Goal: Information Seeking & Learning: Learn about a topic

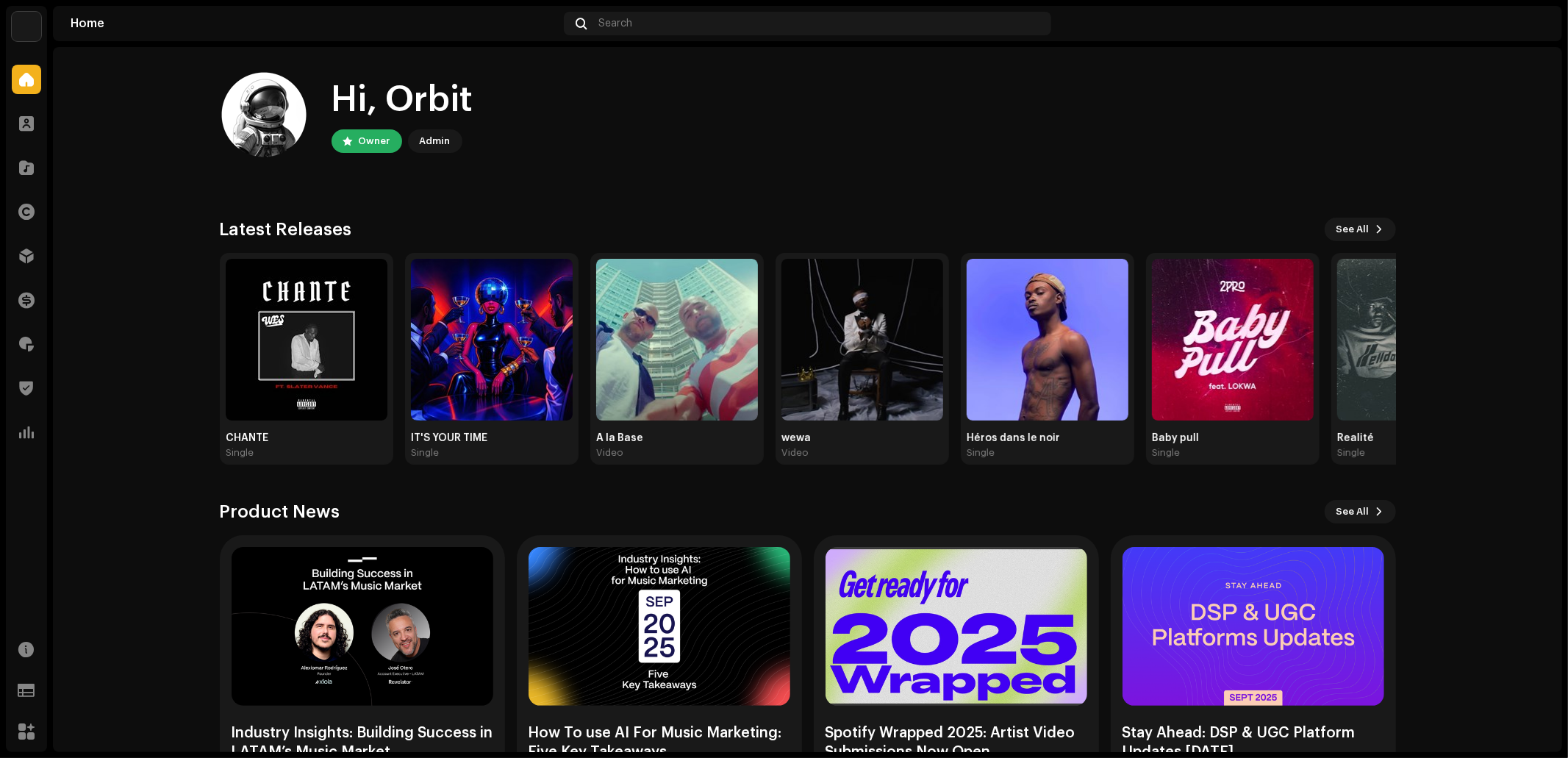
click at [646, 154] on div "Hi, Orbit Owner Admin" at bounding box center [808, 114] width 1176 height 89
click at [30, 123] on span at bounding box center [26, 123] width 15 height 11
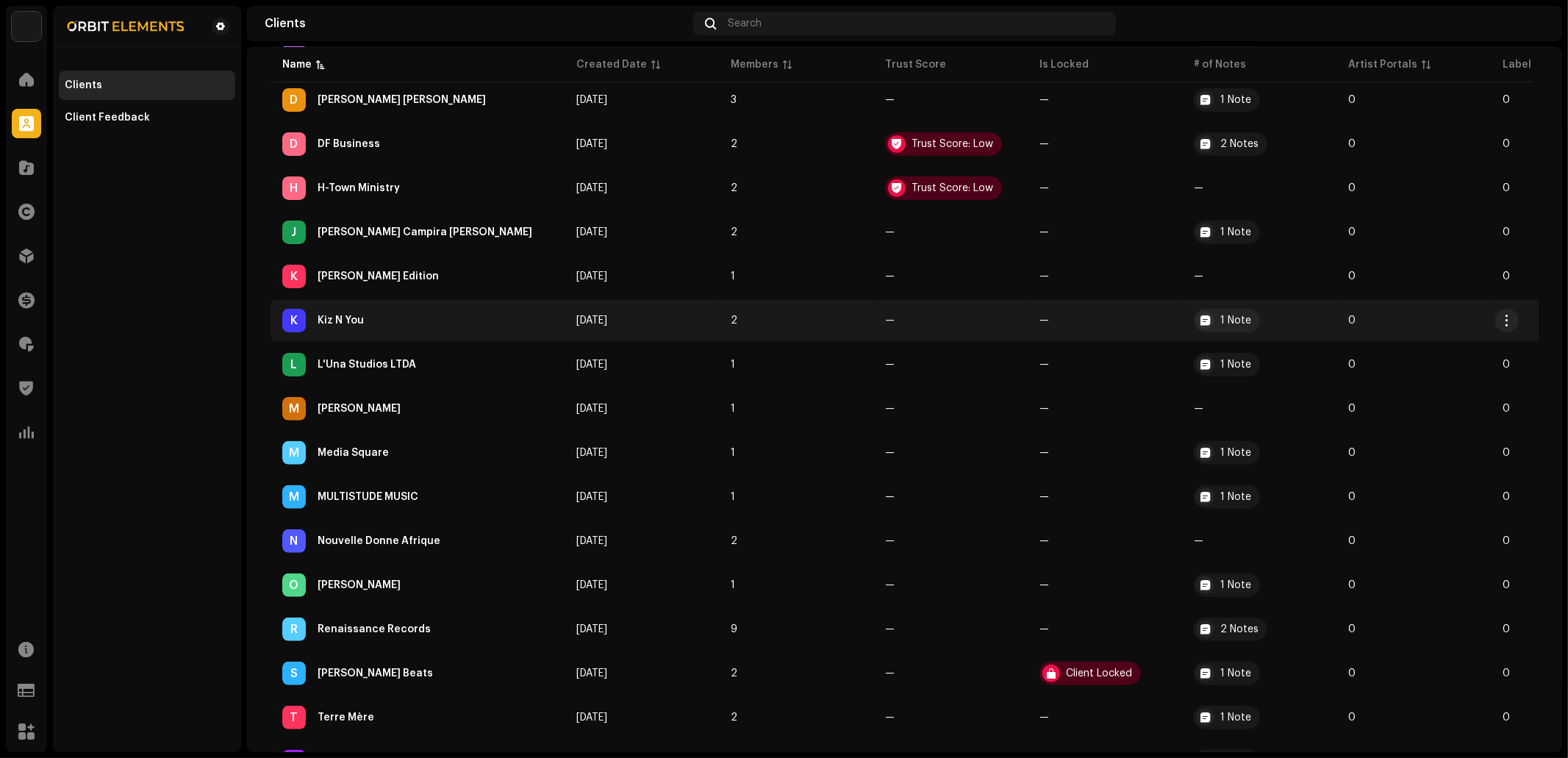
scroll to position [485, 0]
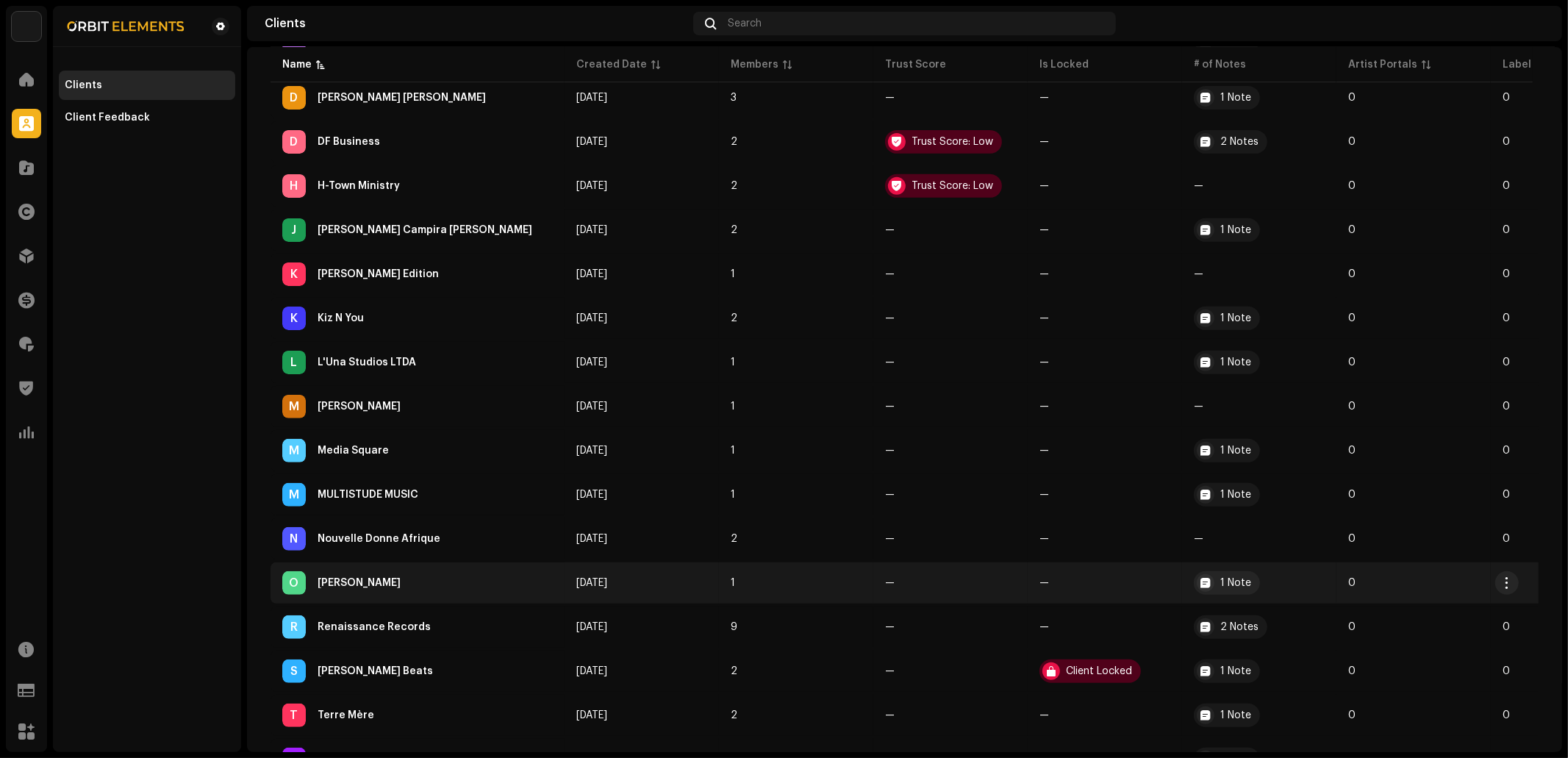
click at [409, 583] on div "O Odissea Muzik" at bounding box center [417, 583] width 271 height 24
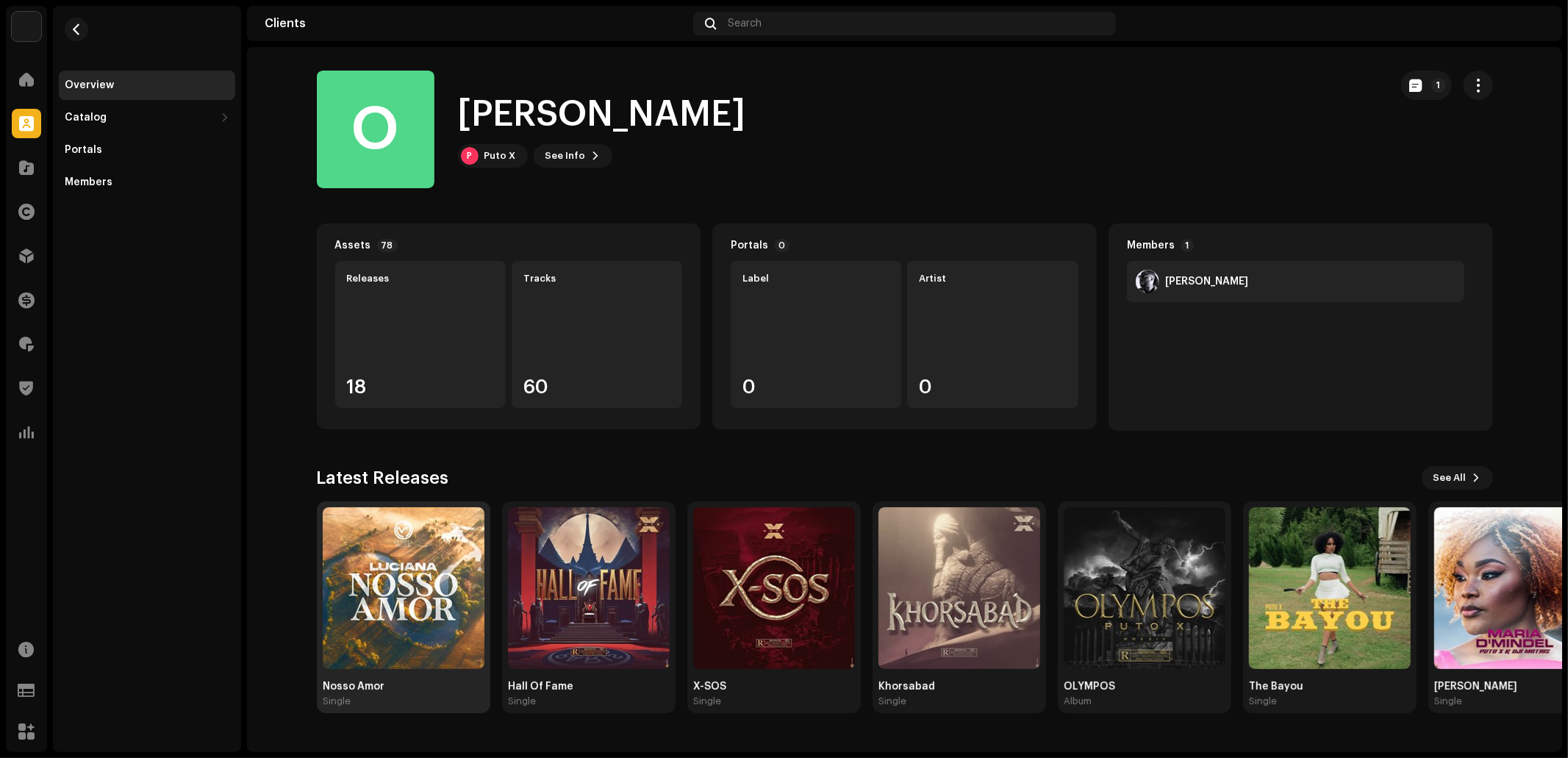
click at [400, 558] on img at bounding box center [403, 589] width 161 height 161
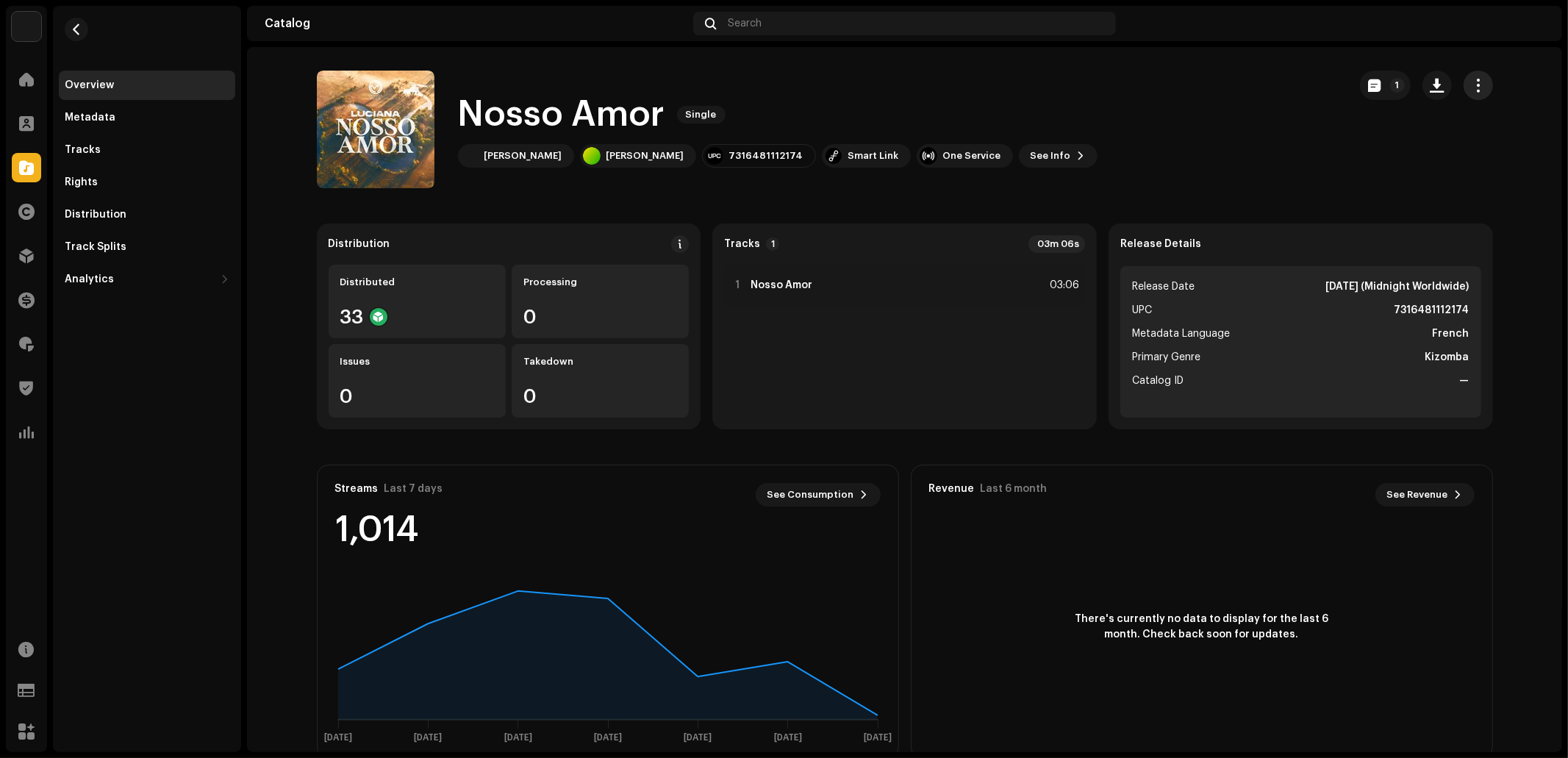
click at [1482, 87] on button "button" at bounding box center [1479, 85] width 30 height 30
click at [1430, 83] on span "button" at bounding box center [1437, 85] width 14 height 11
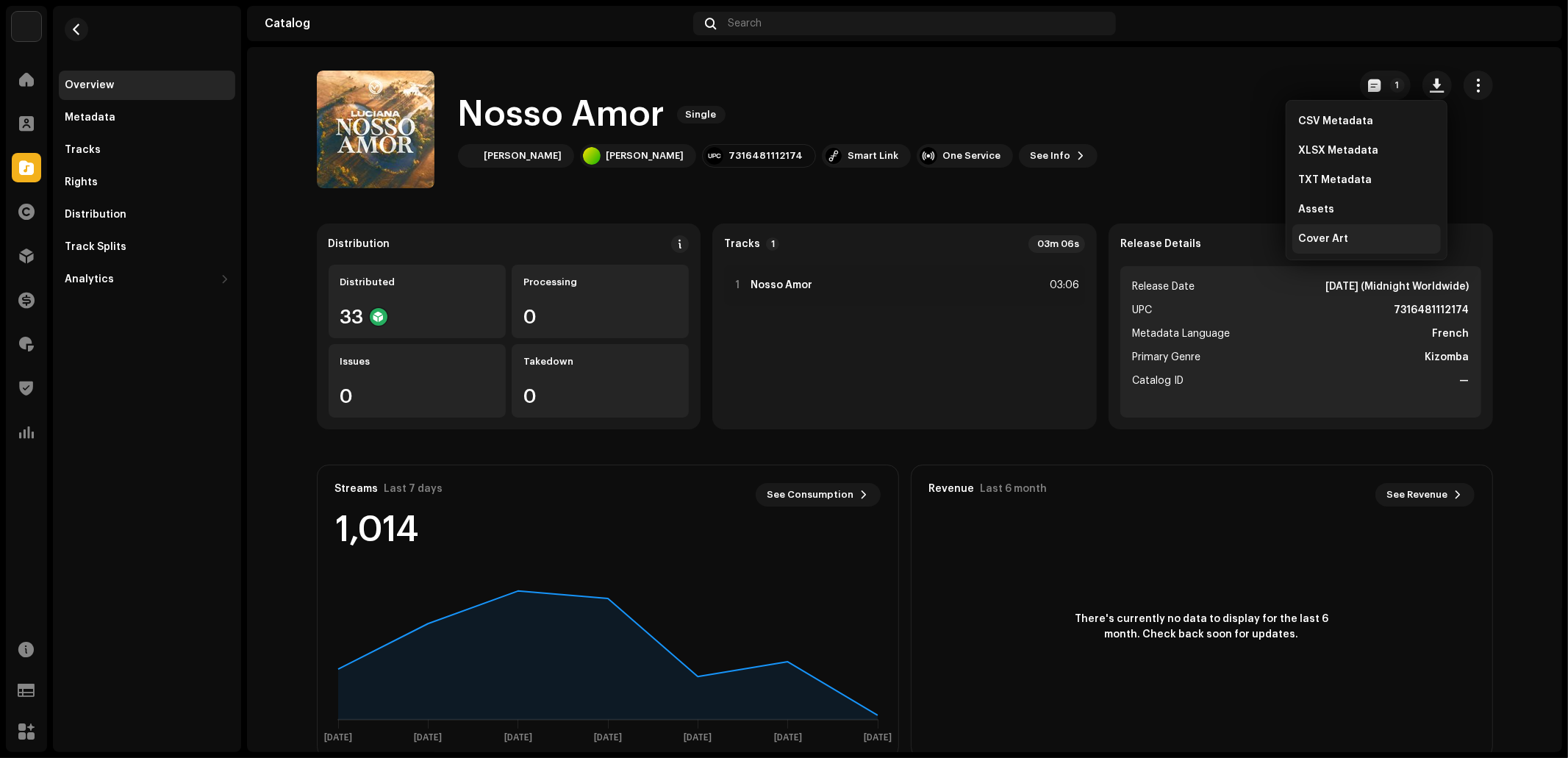
click at [1352, 230] on div "Cover Art" at bounding box center [1366, 240] width 148 height 30
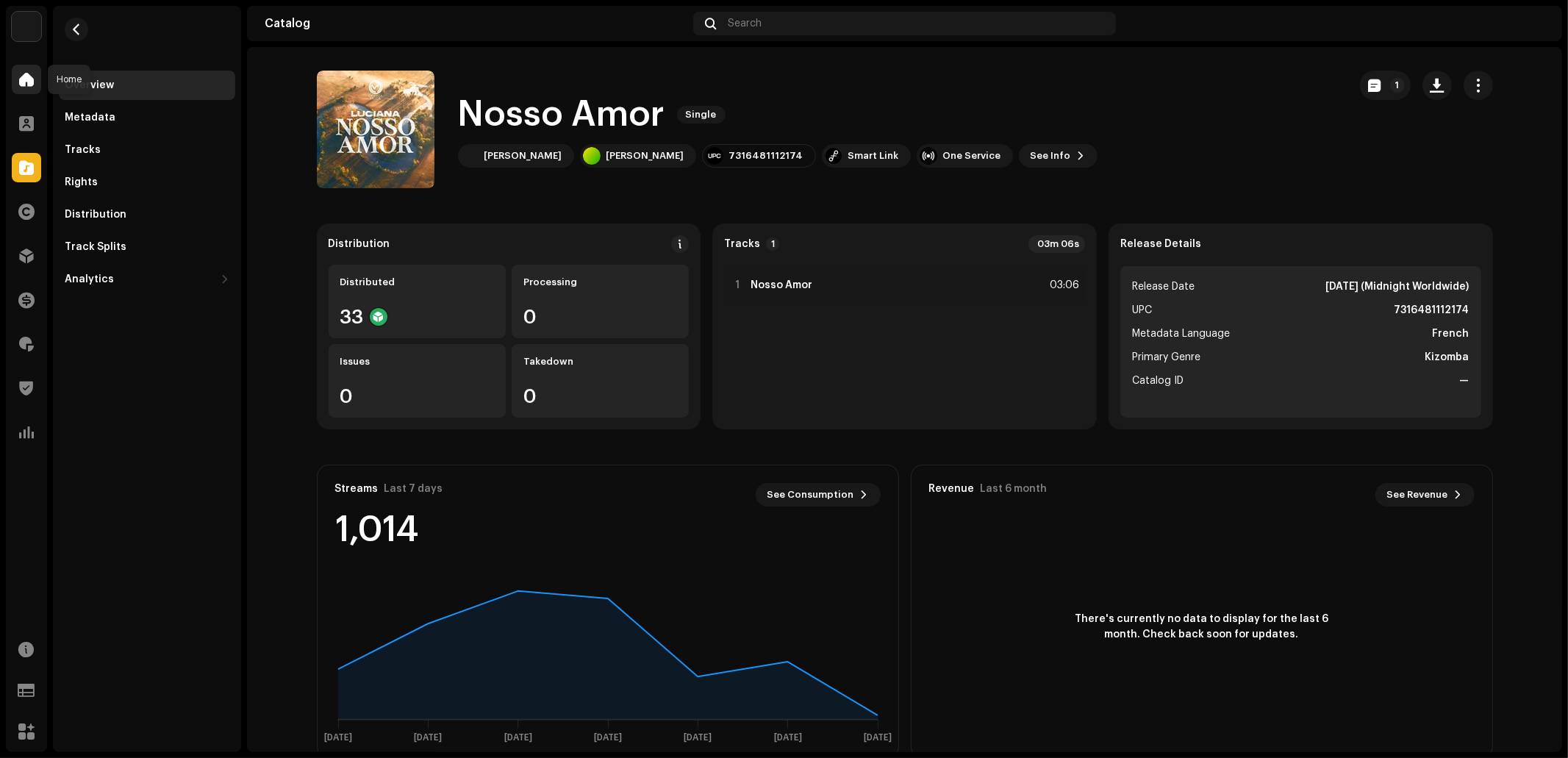
click at [30, 82] on span at bounding box center [26, 79] width 15 height 11
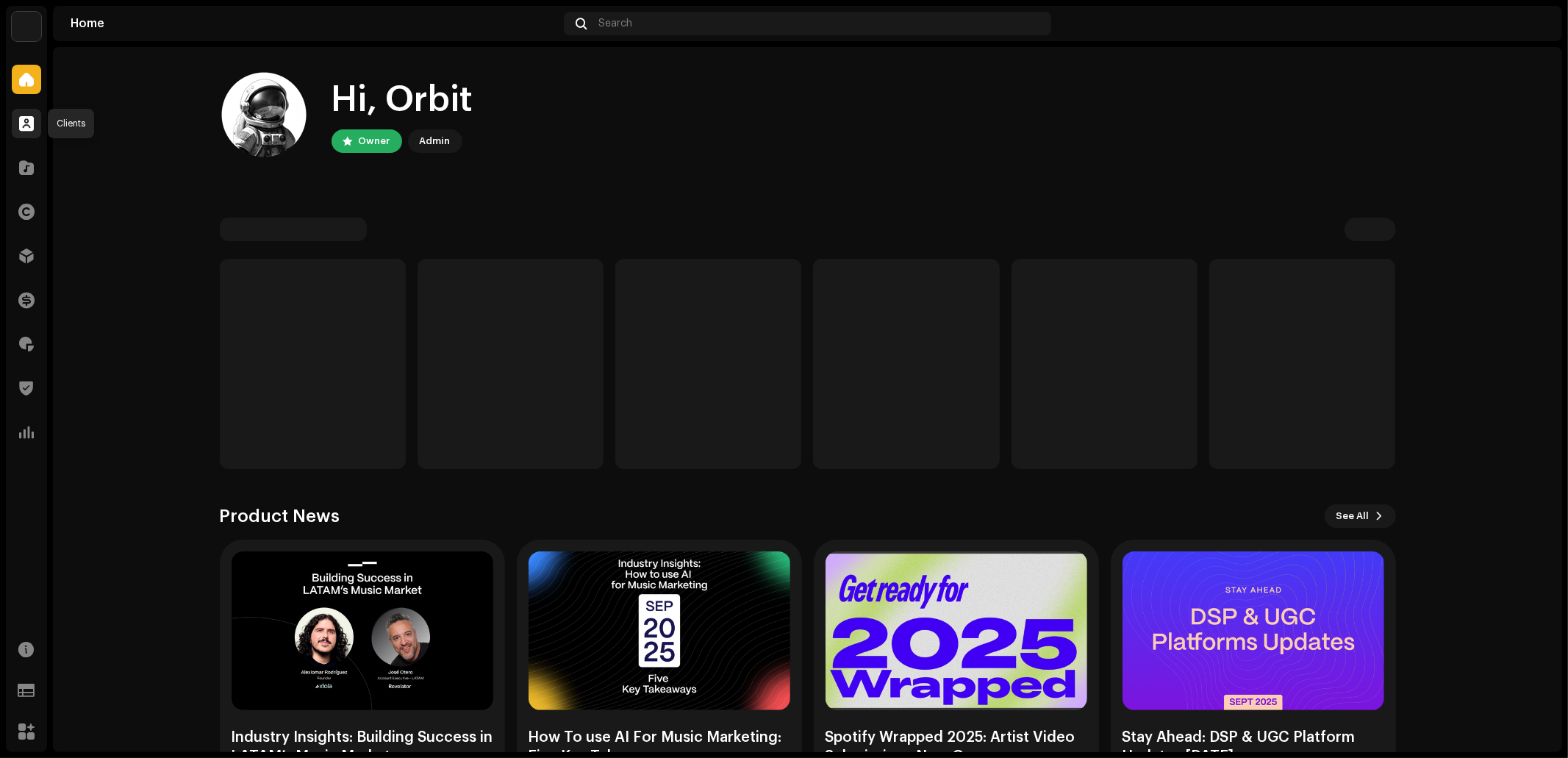
click at [25, 131] on div at bounding box center [26, 124] width 30 height 30
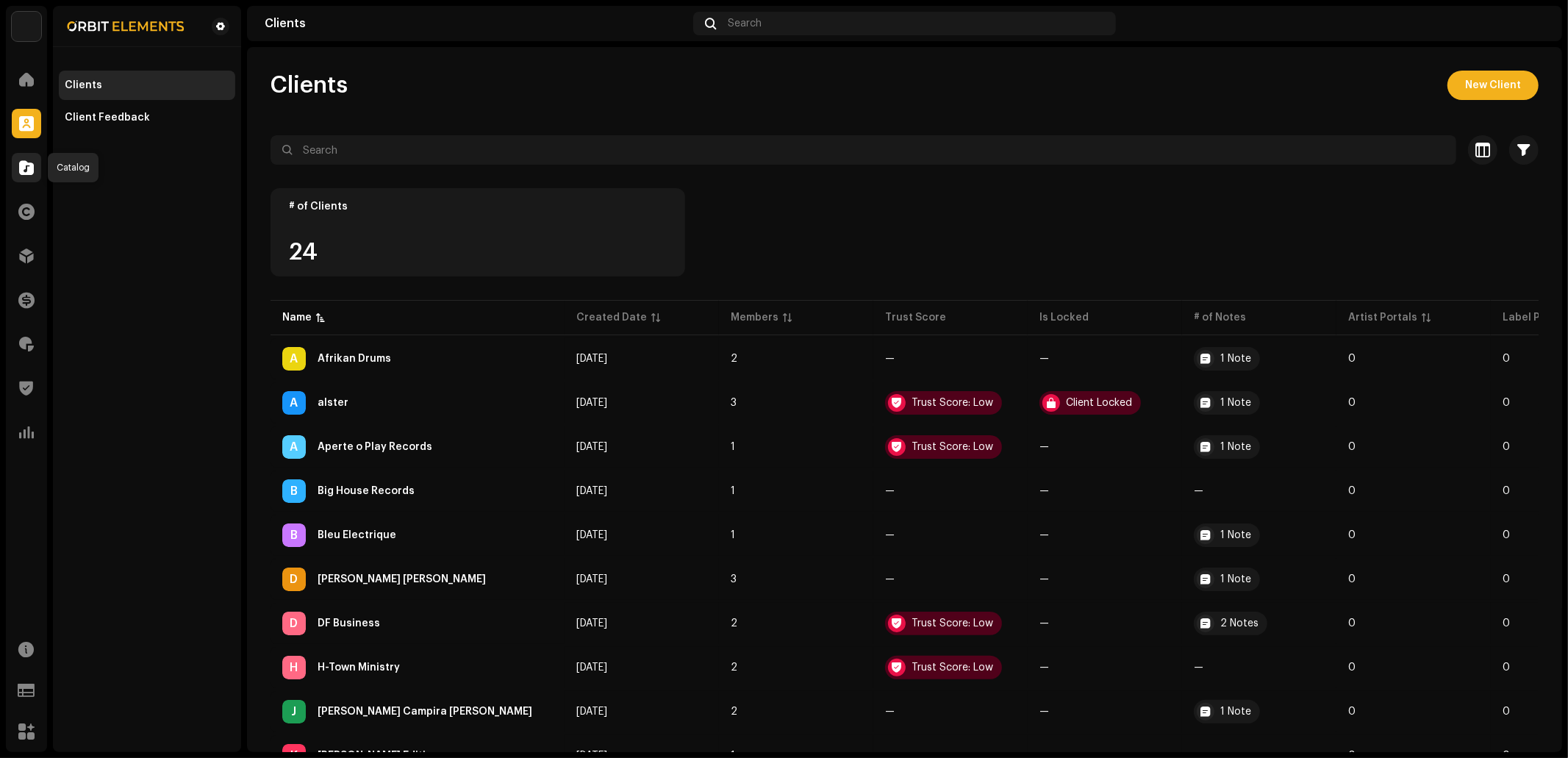
click at [25, 168] on span at bounding box center [26, 167] width 15 height 11
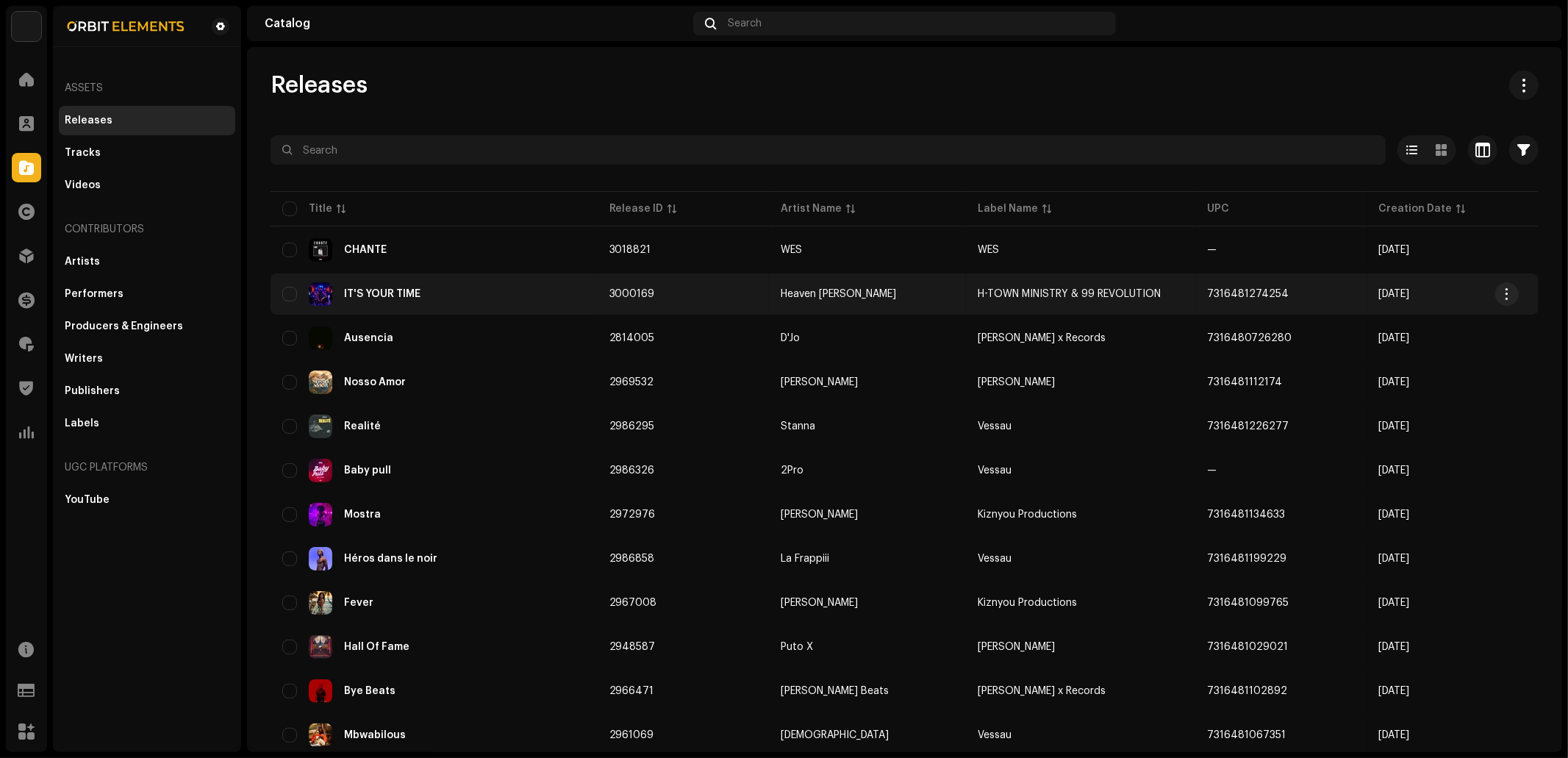
click at [434, 285] on div "IT'S YOUR TIME" at bounding box center [434, 294] width 303 height 24
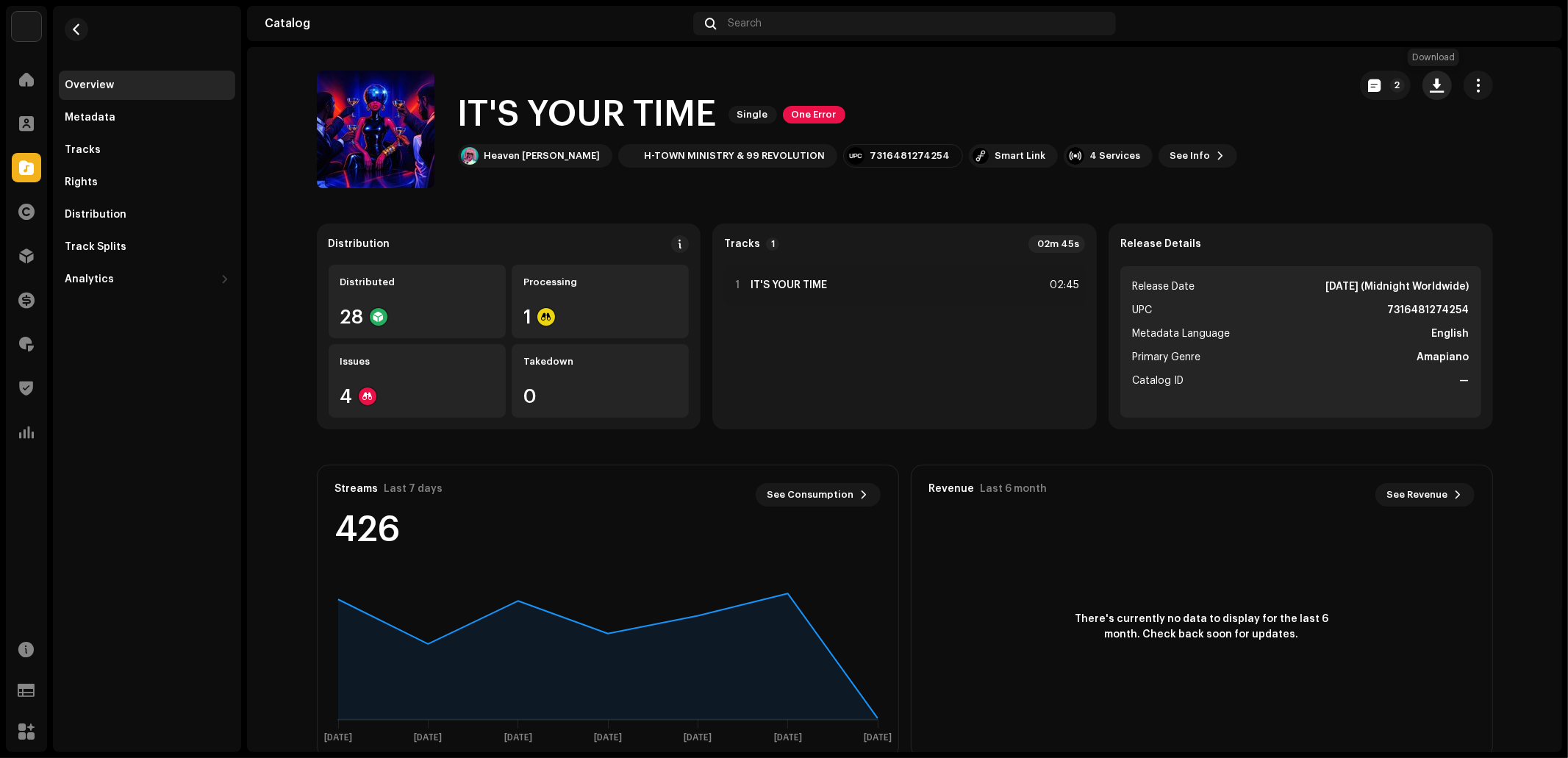
click at [1436, 83] on span "button" at bounding box center [1437, 85] width 14 height 11
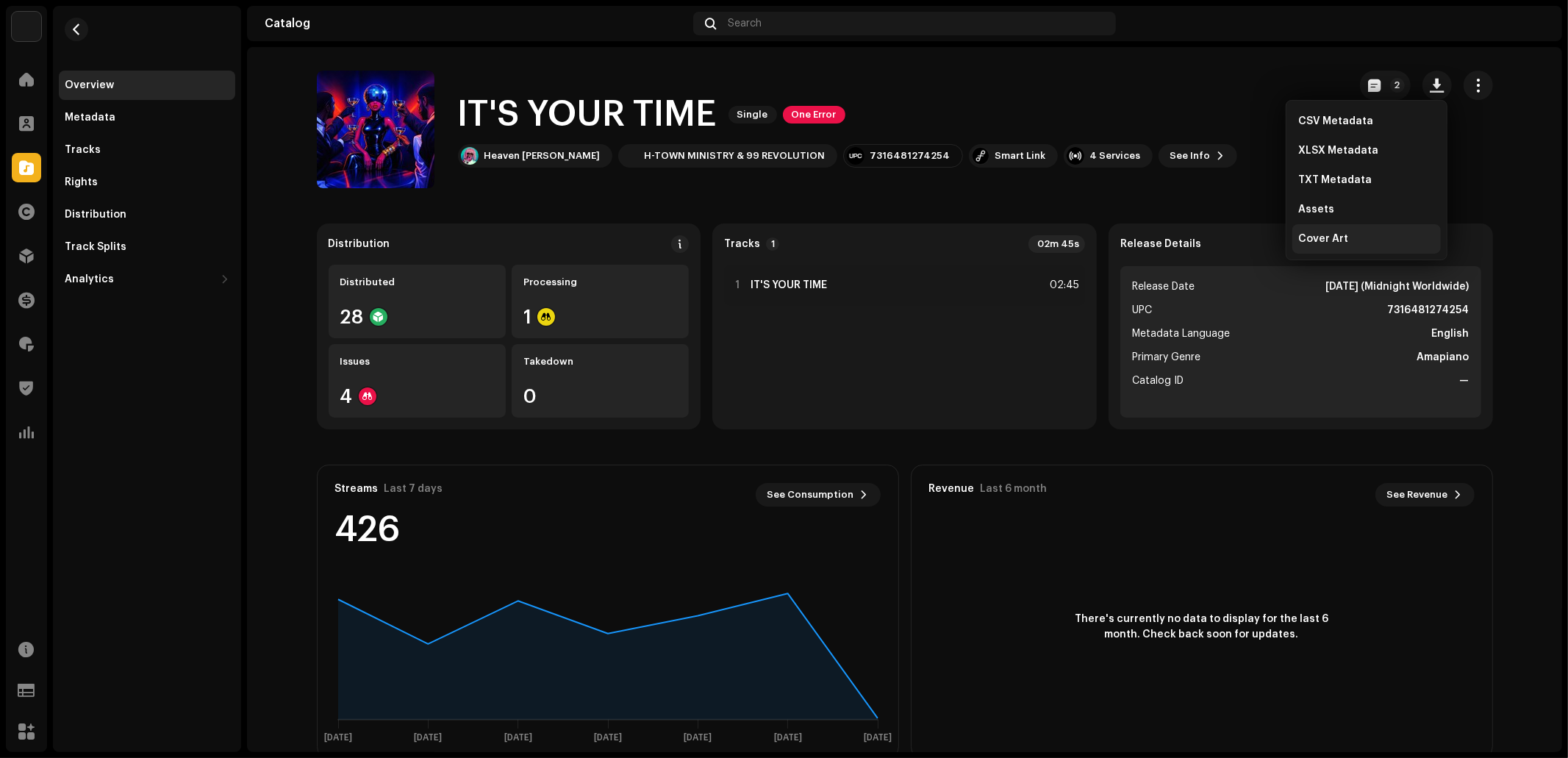
click at [1345, 238] on div "Cover Art" at bounding box center [1367, 239] width 137 height 11
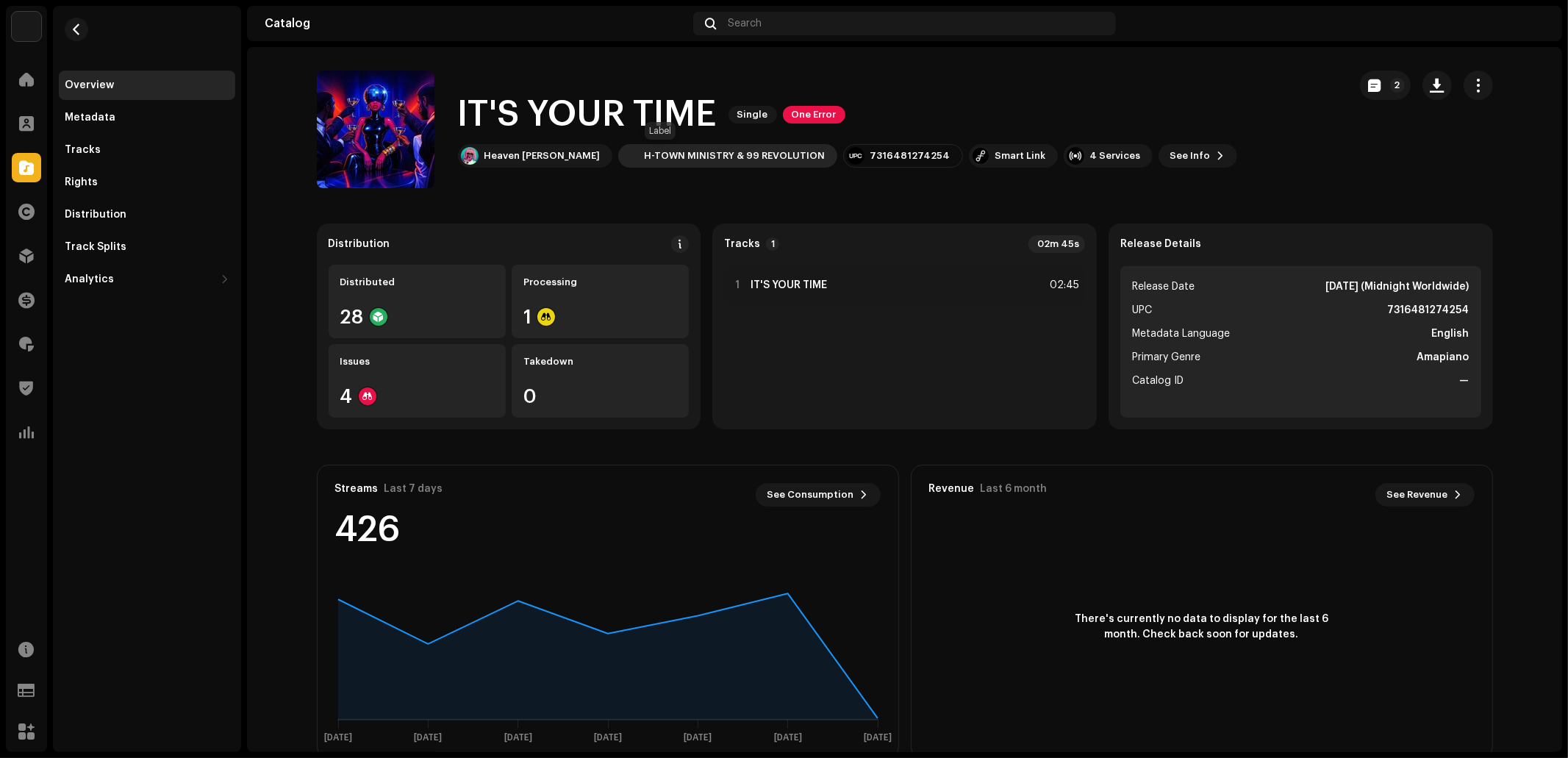
click at [649, 153] on div "H-TOWN MINISTRY & 99 REVOLUTION" at bounding box center [735, 155] width 181 height 11
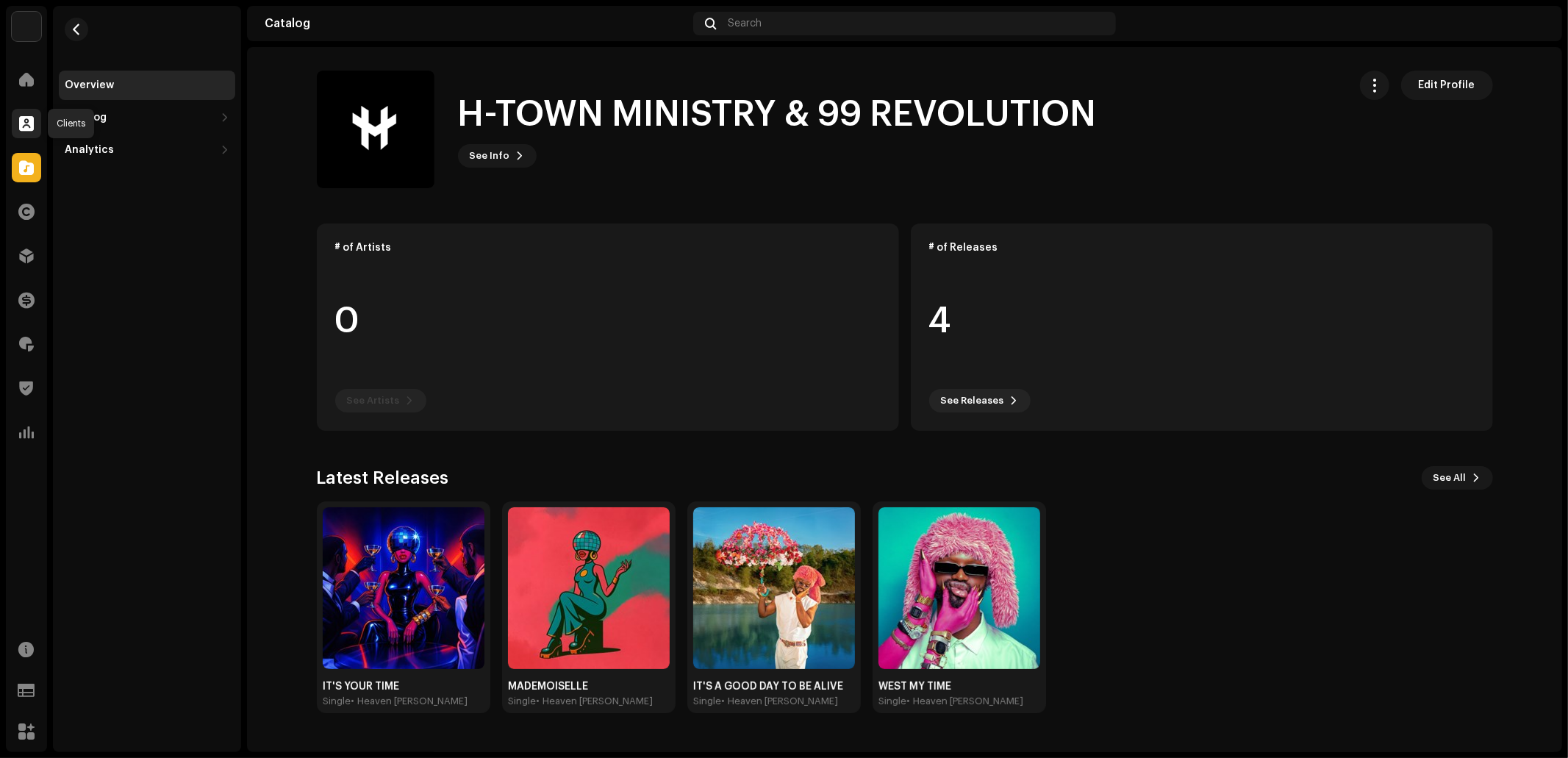
click at [22, 130] on span at bounding box center [26, 123] width 15 height 11
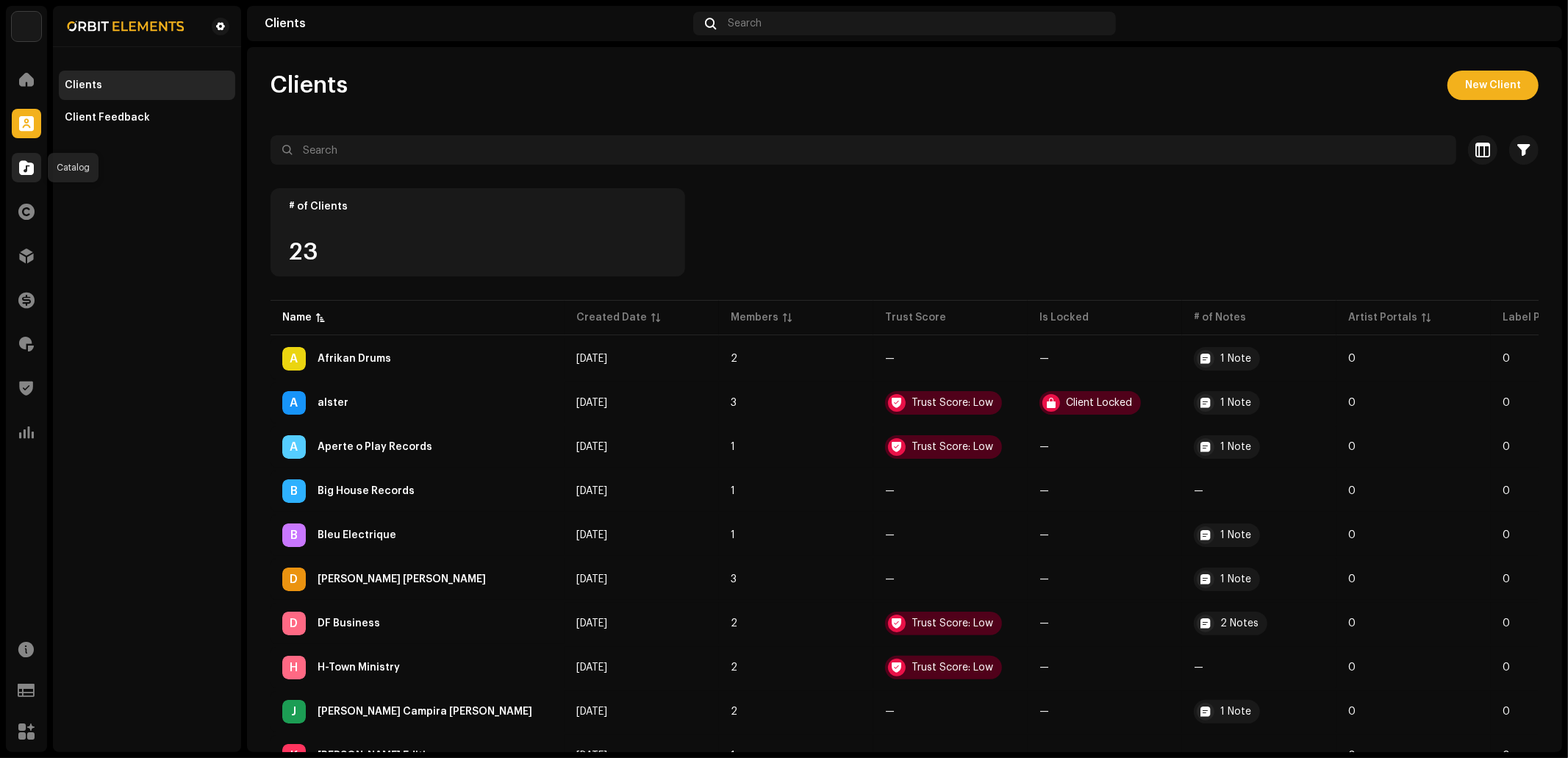
click at [22, 161] on span at bounding box center [26, 167] width 15 height 11
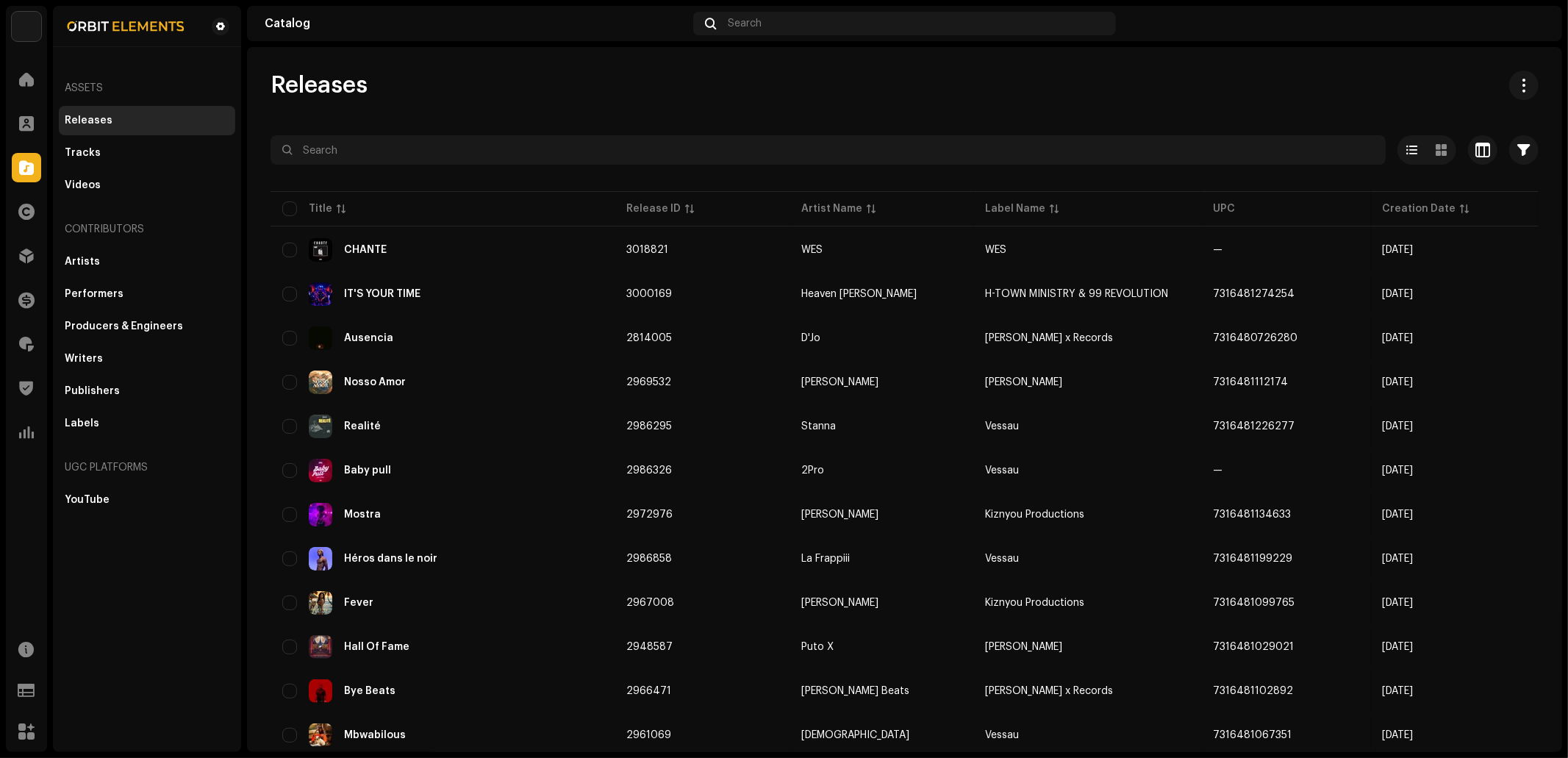
click at [111, 441] on div "Assets Releases Tracks Videos Contributors Artists Performers Producers & Engin…" at bounding box center [146, 292] width 176 height 444
click at [111, 418] on div "Labels" at bounding box center [147, 423] width 165 height 11
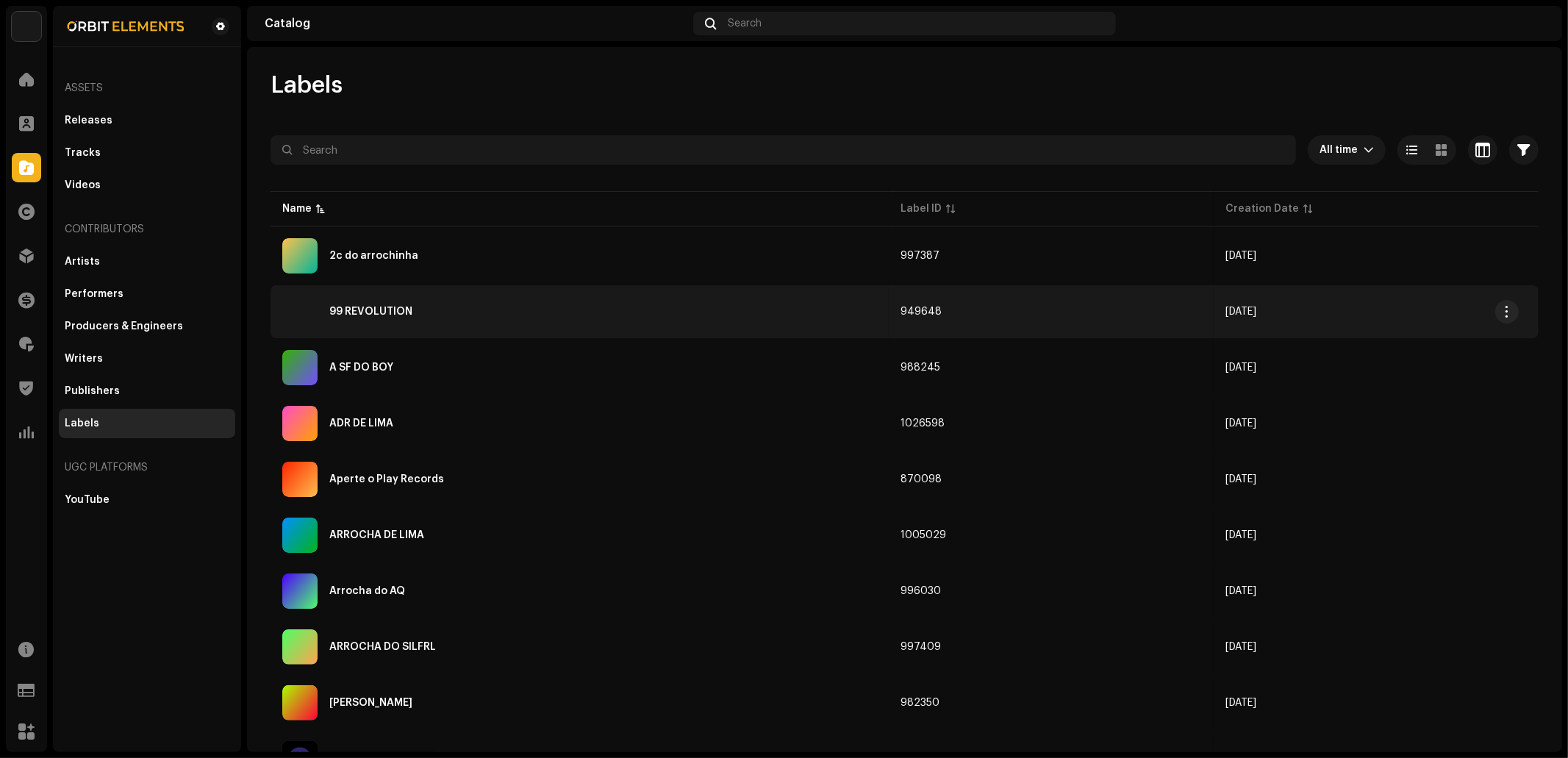
click at [548, 317] on div "99 REVOLUTION" at bounding box center [580, 311] width 595 height 35
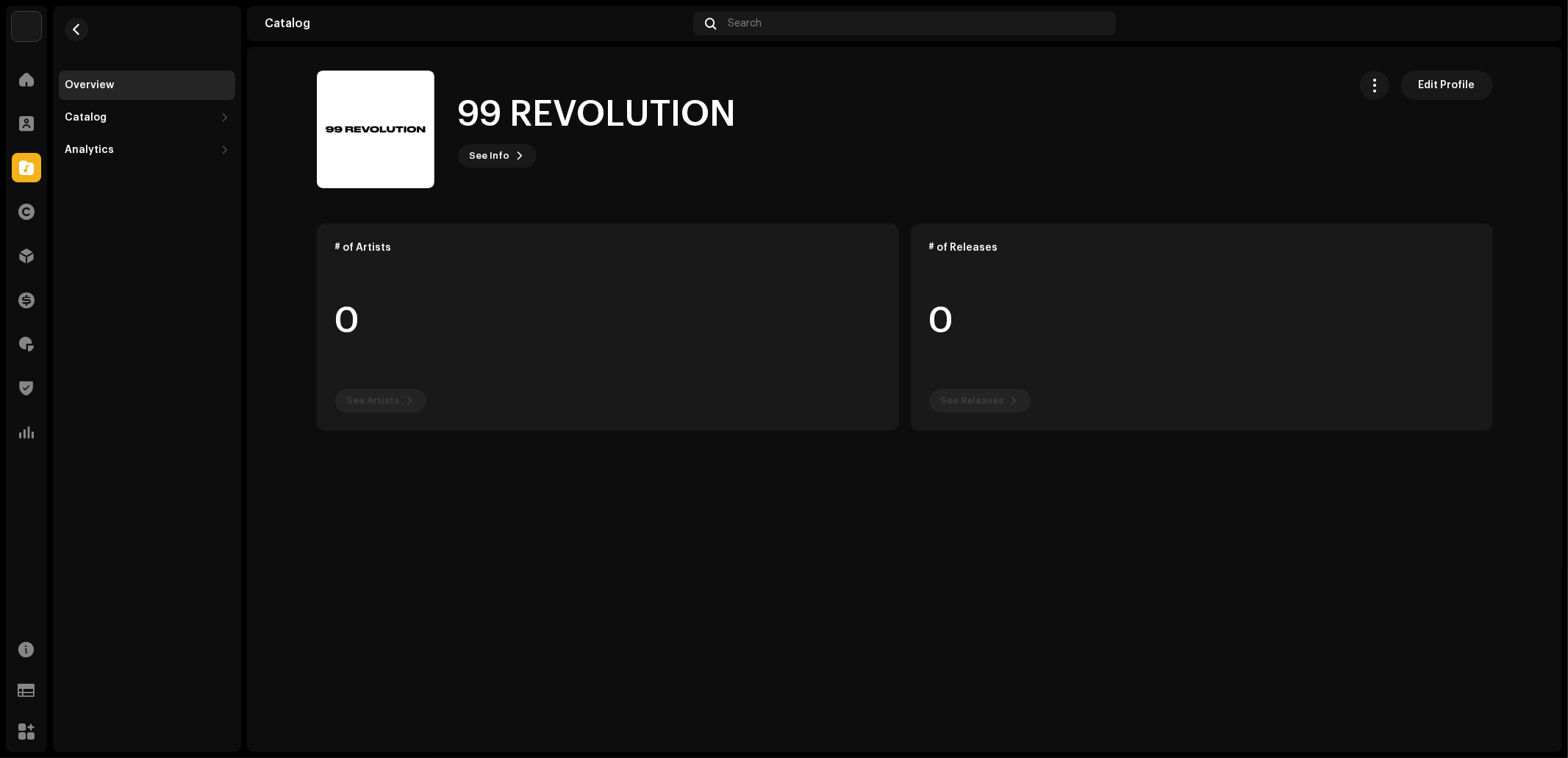
drag, startPoint x: 372, startPoint y: 122, endPoint x: 431, endPoint y: 134, distance: 60.2
click at [431, 135] on img at bounding box center [375, 129] width 118 height 118
